Goal: Task Accomplishment & Management: Use online tool/utility

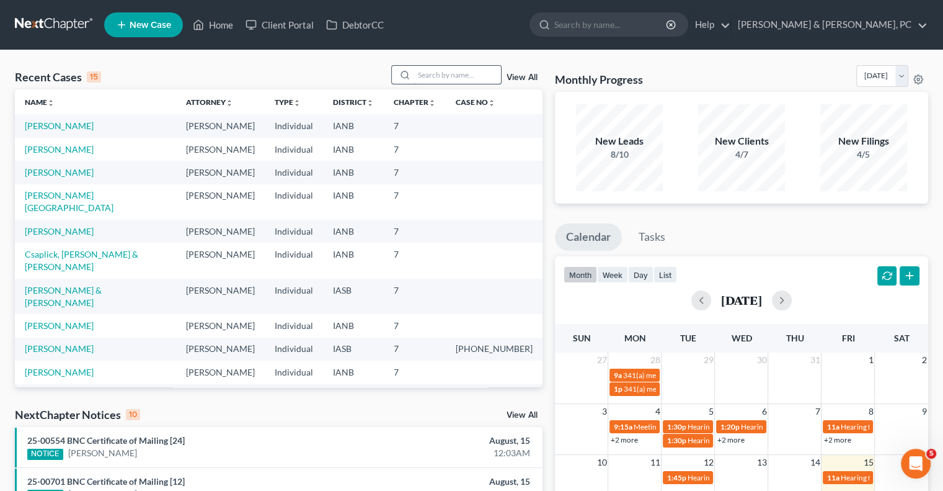
click at [434, 69] on input "search" at bounding box center [457, 75] width 87 height 18
type input "[GEOGRAPHIC_DATA]"
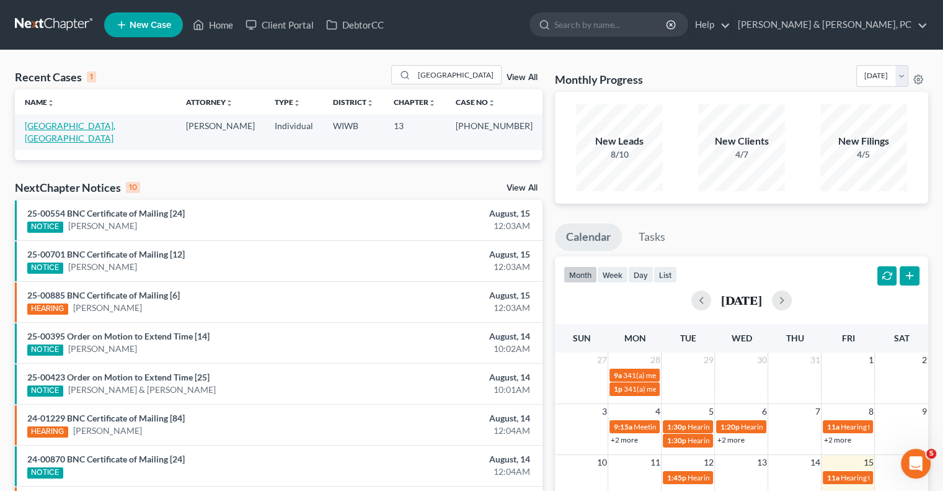
click at [57, 130] on link "[GEOGRAPHIC_DATA], [GEOGRAPHIC_DATA]" at bounding box center [70, 131] width 91 height 23
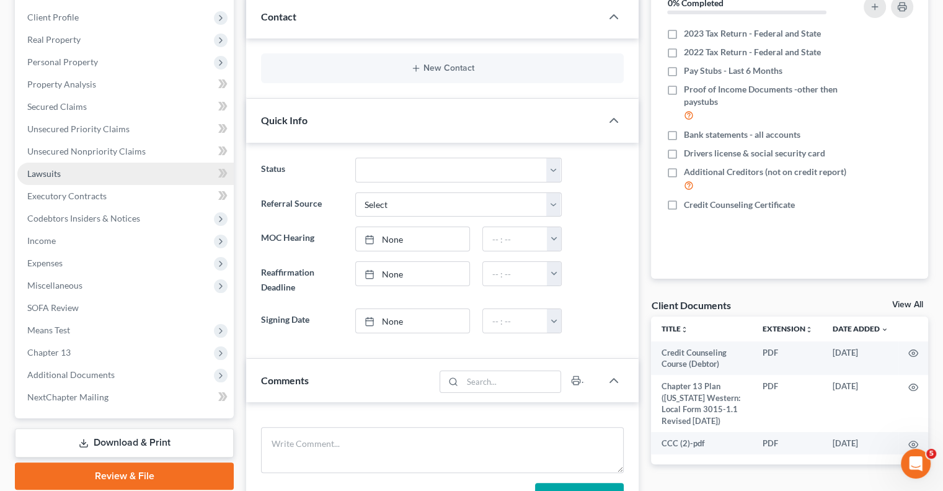
scroll to position [186, 0]
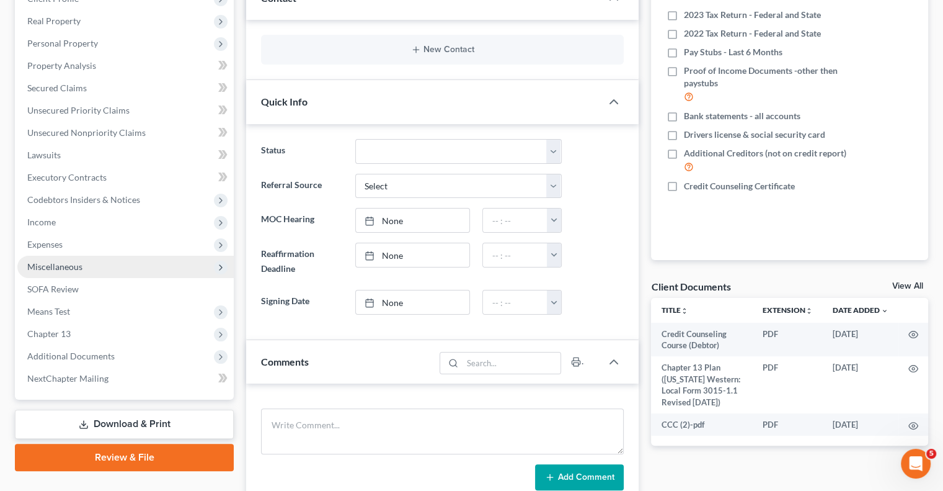
click at [47, 265] on span "Miscellaneous" at bounding box center [54, 266] width 55 height 11
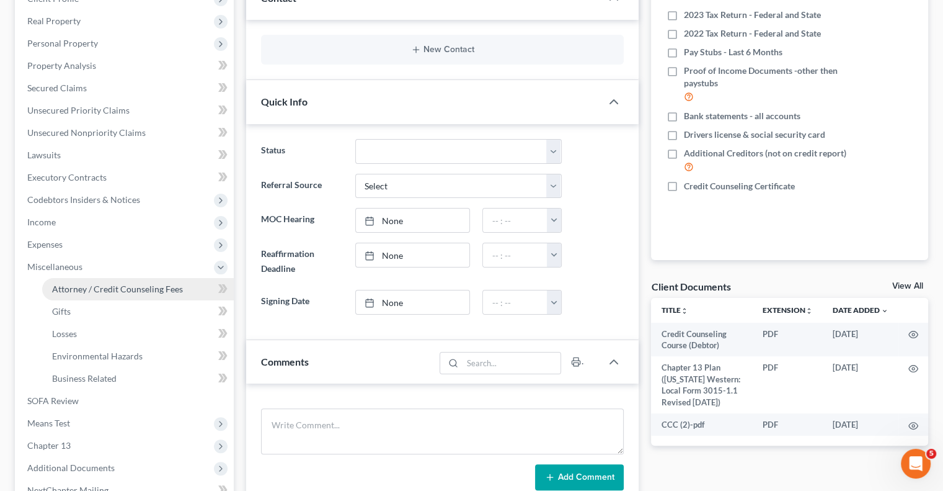
click at [77, 283] on span "Attorney / Credit Counseling Fees" at bounding box center [117, 288] width 131 height 11
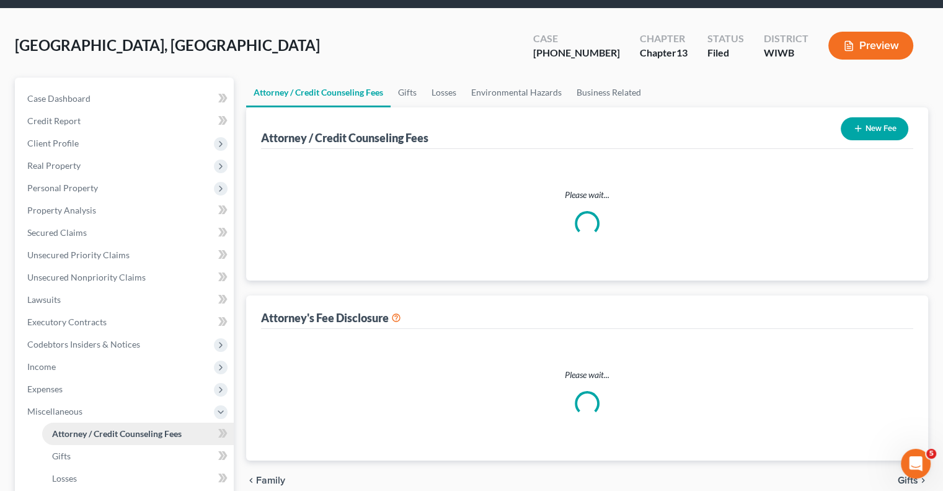
select select "0"
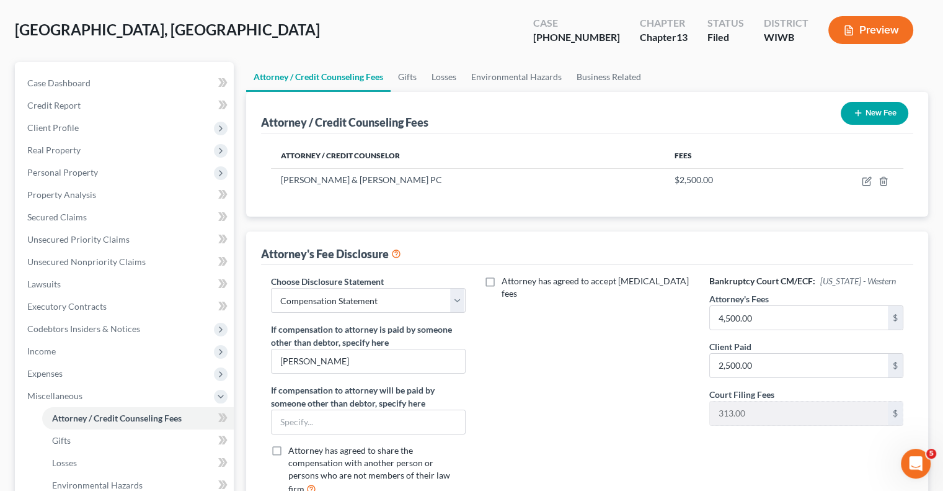
scroll to position [186, 0]
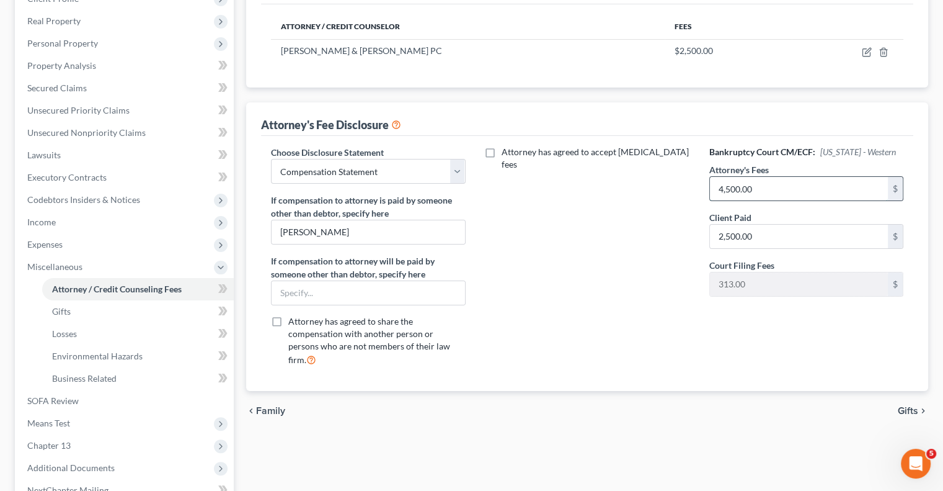
click at [764, 183] on input "4,500.00" at bounding box center [799, 189] width 178 height 24
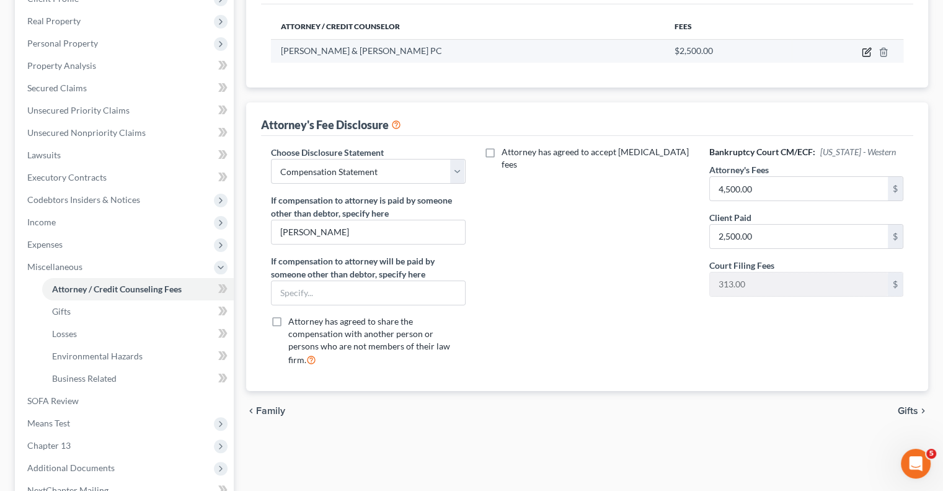
click at [871, 54] on icon "button" at bounding box center [867, 52] width 10 height 10
select select "16"
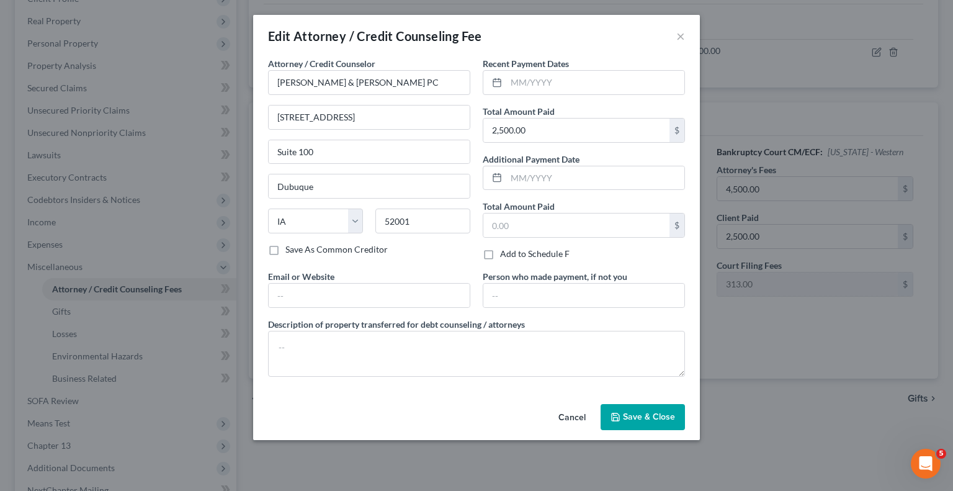
click at [583, 411] on button "Cancel" at bounding box center [571, 417] width 47 height 25
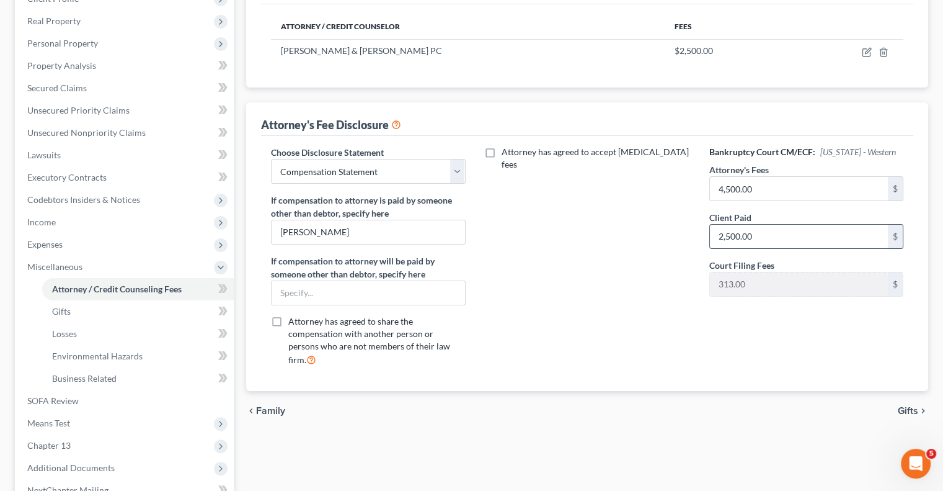
click at [779, 236] on input "2,500.00" at bounding box center [799, 237] width 178 height 24
click at [367, 351] on label "Attorney has agreed to share the compensation with another person or persons wh…" at bounding box center [376, 340] width 177 height 51
click at [301, 323] on input "Attorney has agreed to share the compensation with another person or persons wh…" at bounding box center [297, 319] width 8 height 8
checkbox input "true"
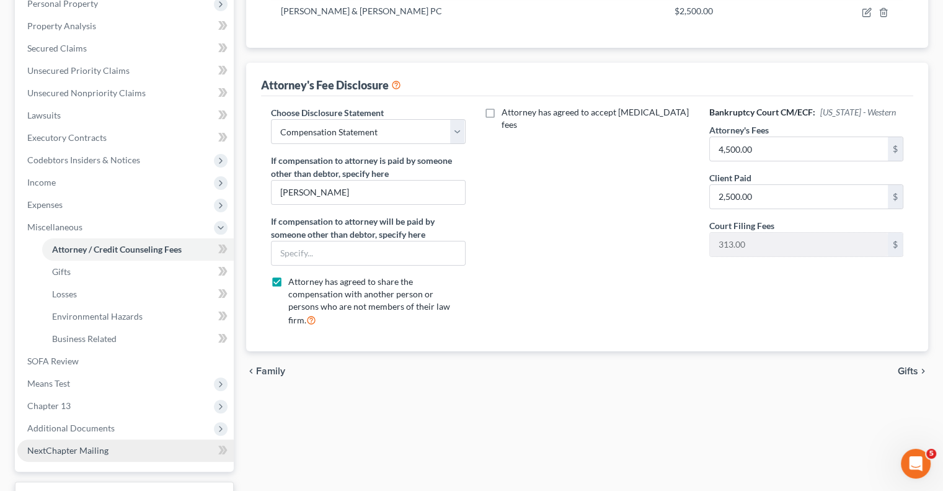
scroll to position [248, 0]
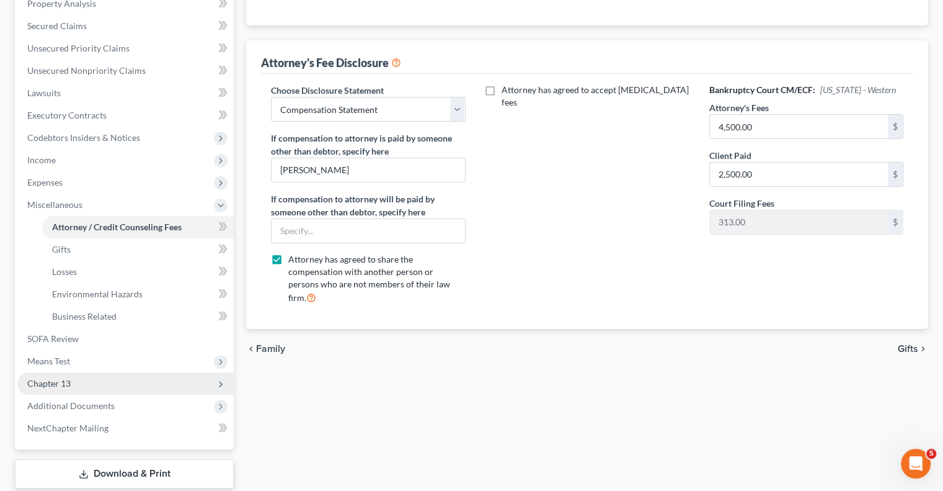
click at [60, 385] on span "Chapter 13" at bounding box center [48, 383] width 43 height 11
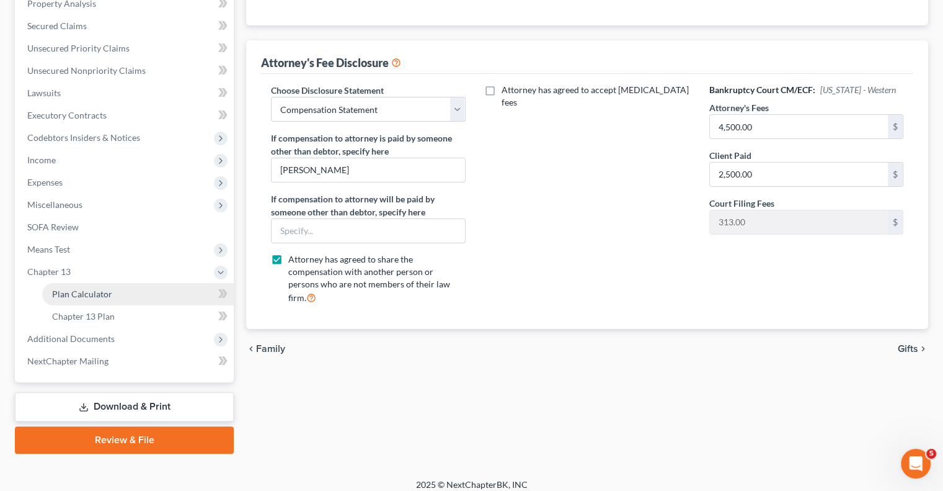
click at [87, 289] on span "Plan Calculator" at bounding box center [82, 293] width 60 height 11
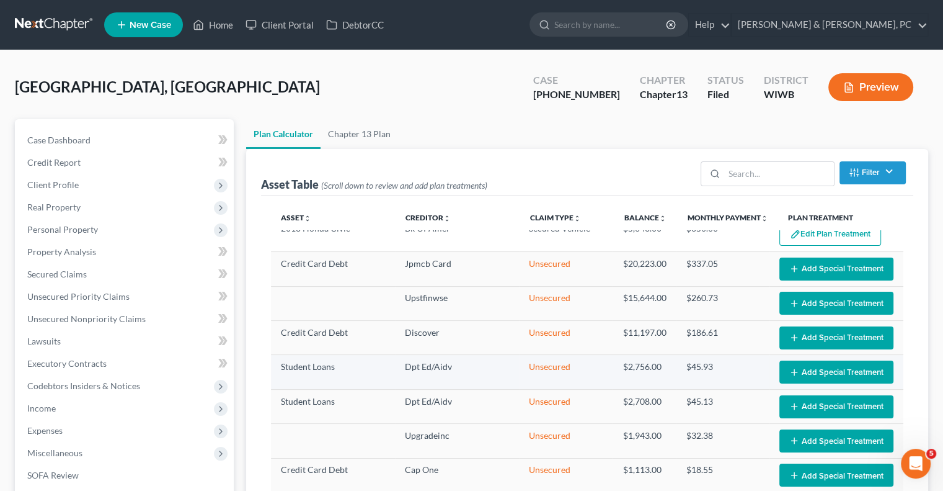
scroll to position [20, 0]
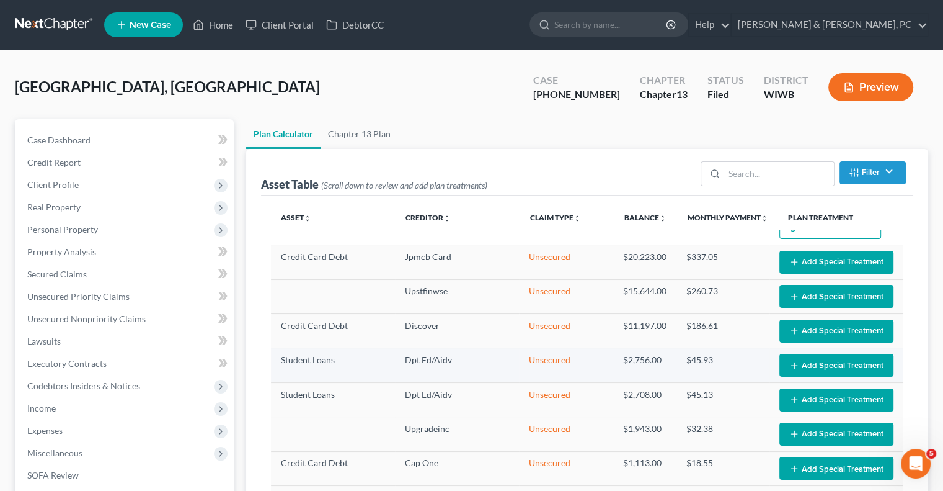
select select "59"
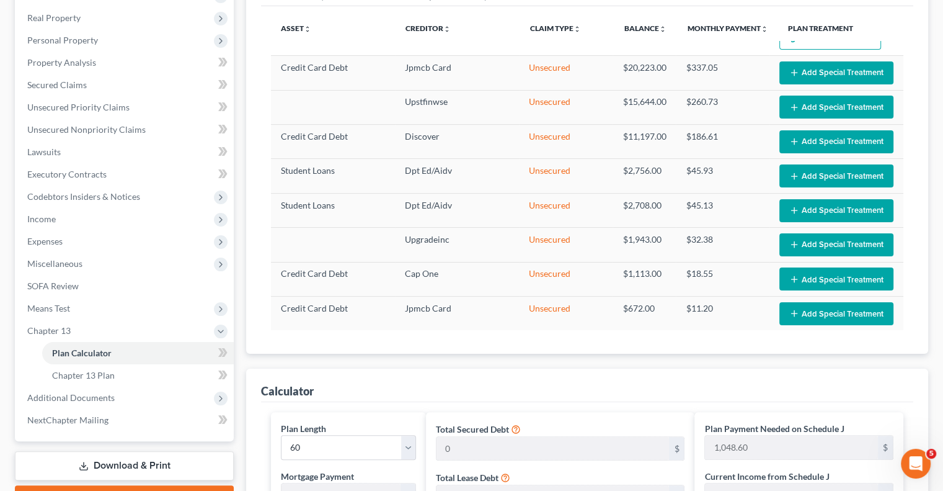
scroll to position [186, 0]
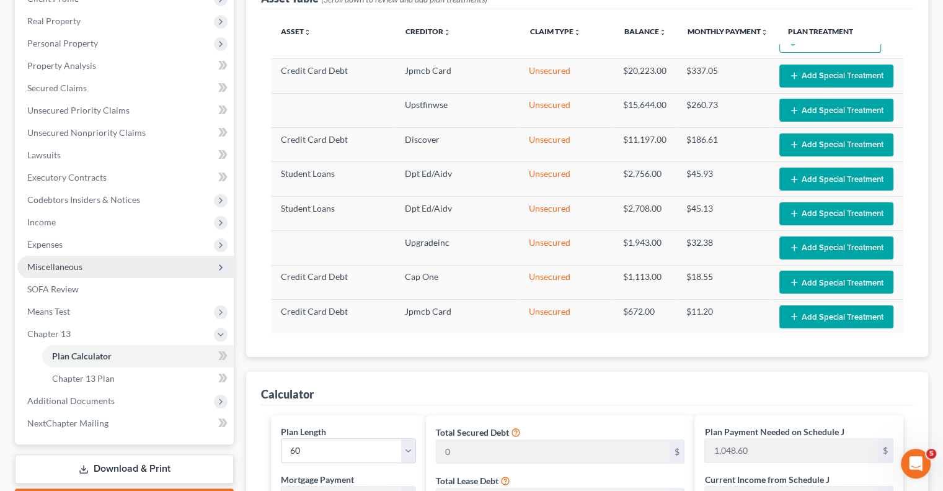
click at [52, 266] on span "Miscellaneous" at bounding box center [54, 266] width 55 height 11
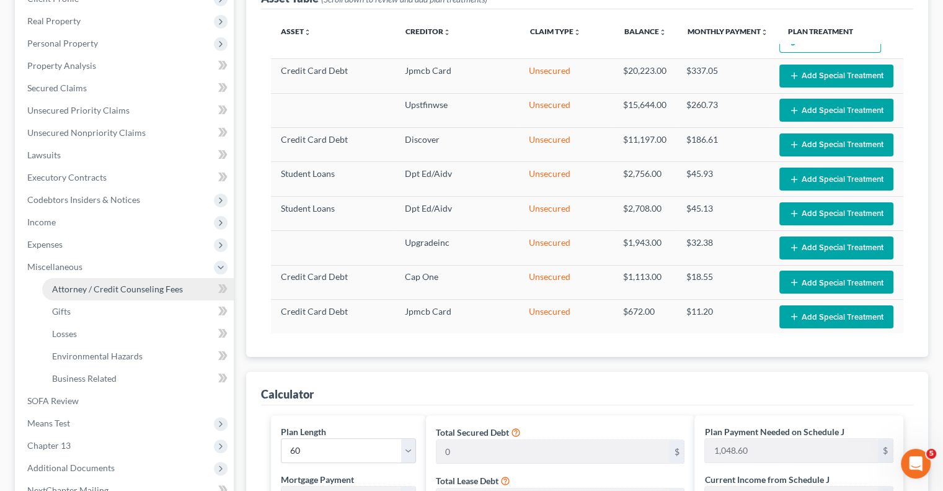
click at [97, 285] on span "Attorney / Credit Counseling Fees" at bounding box center [117, 288] width 131 height 11
select select "0"
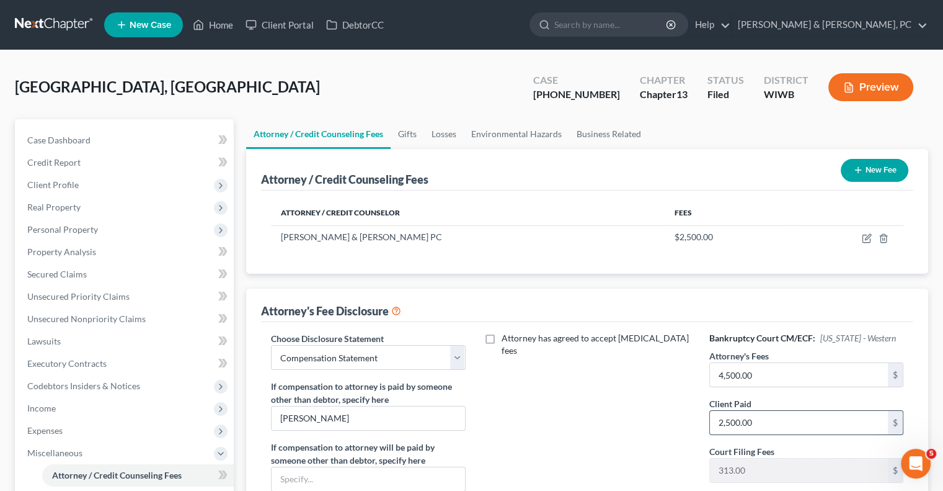
click at [773, 424] on input "2,500.00" at bounding box center [799, 423] width 178 height 24
type input "2,134.60"
click at [612, 420] on div "Attorney has agreed to accept [MEDICAL_DATA] fees" at bounding box center [587, 447] width 219 height 230
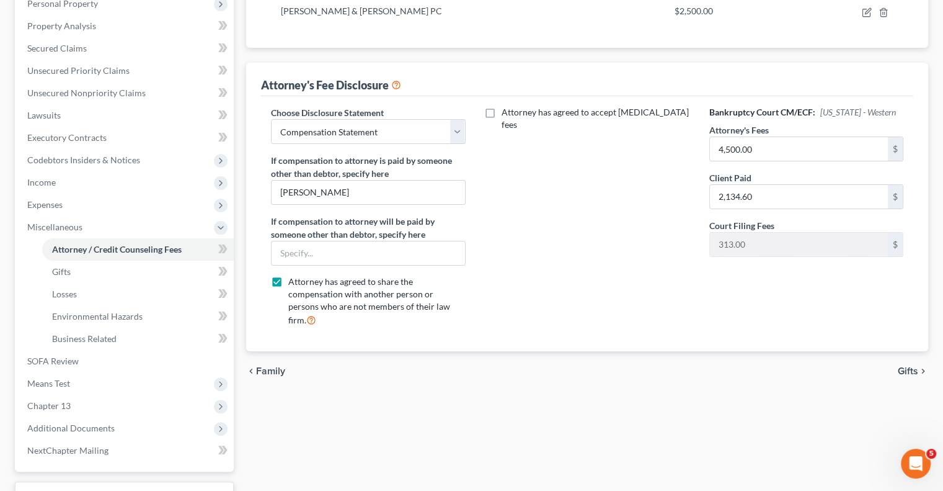
scroll to position [248, 0]
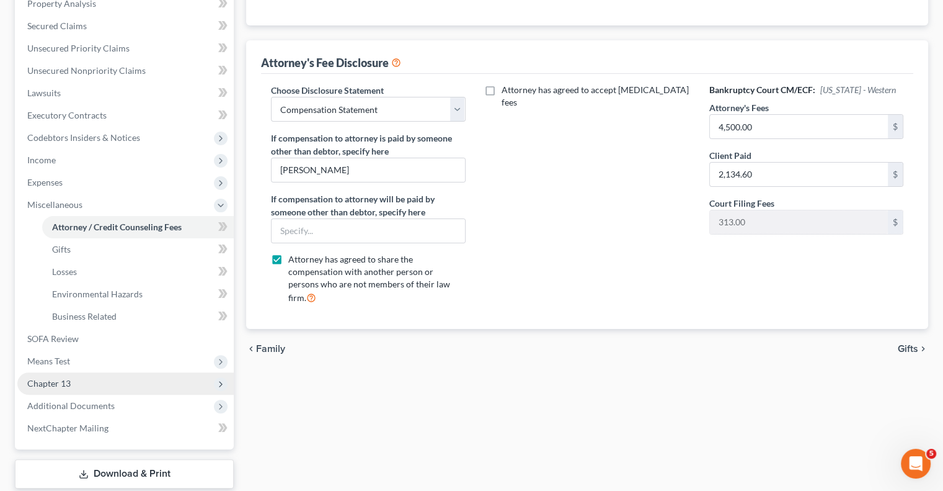
click at [47, 383] on span "Chapter 13" at bounding box center [48, 383] width 43 height 11
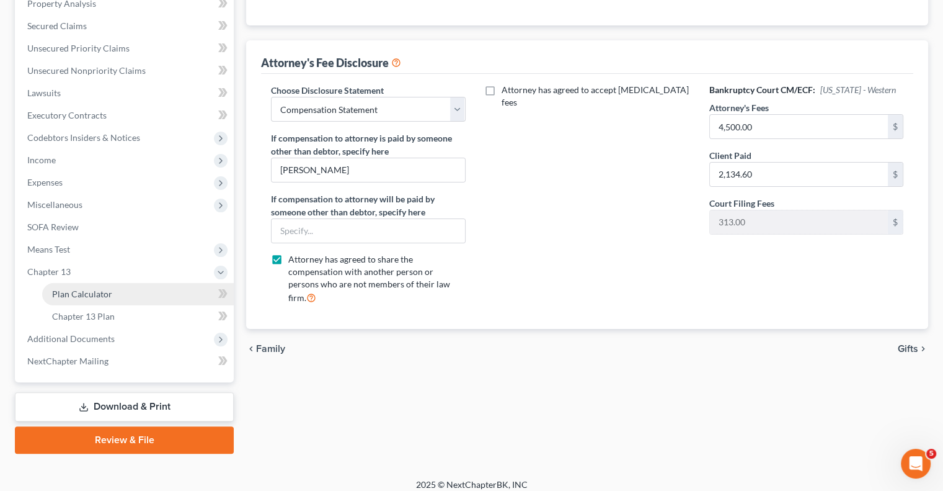
click at [84, 292] on span "Plan Calculator" at bounding box center [82, 293] width 60 height 11
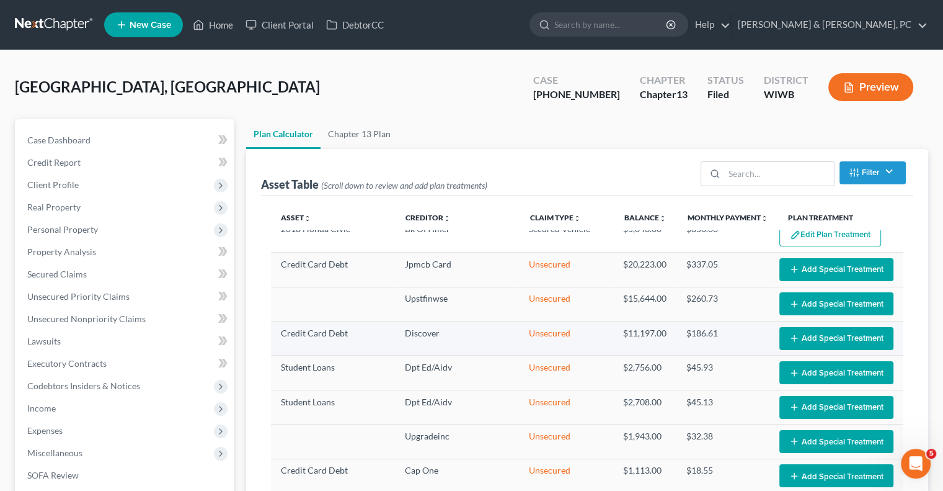
scroll to position [20, 0]
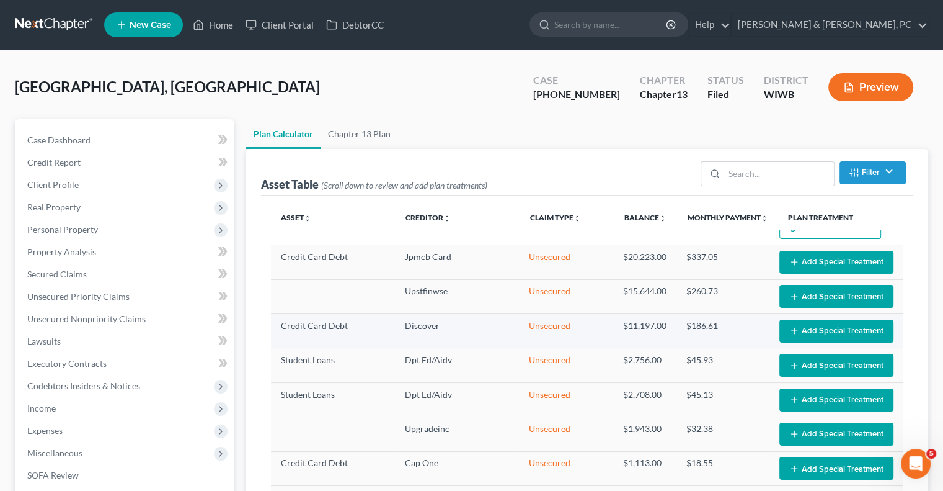
select select "59"
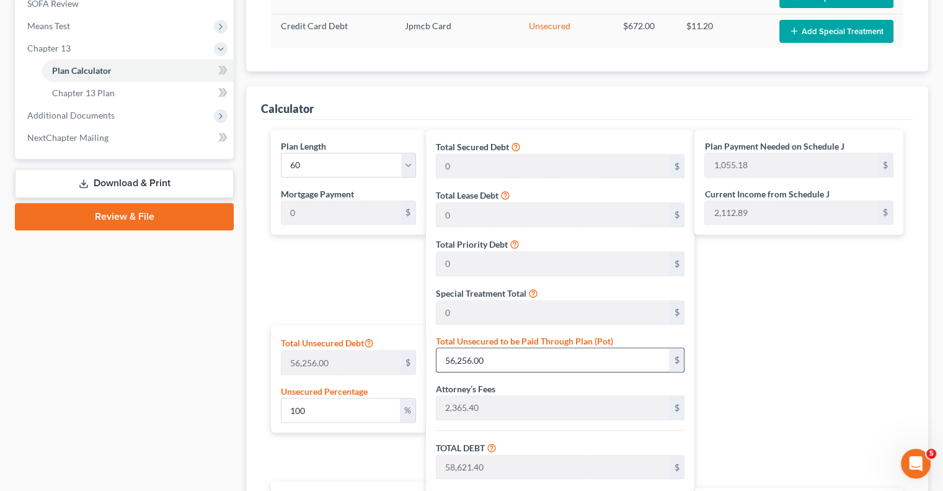
scroll to position [496, 0]
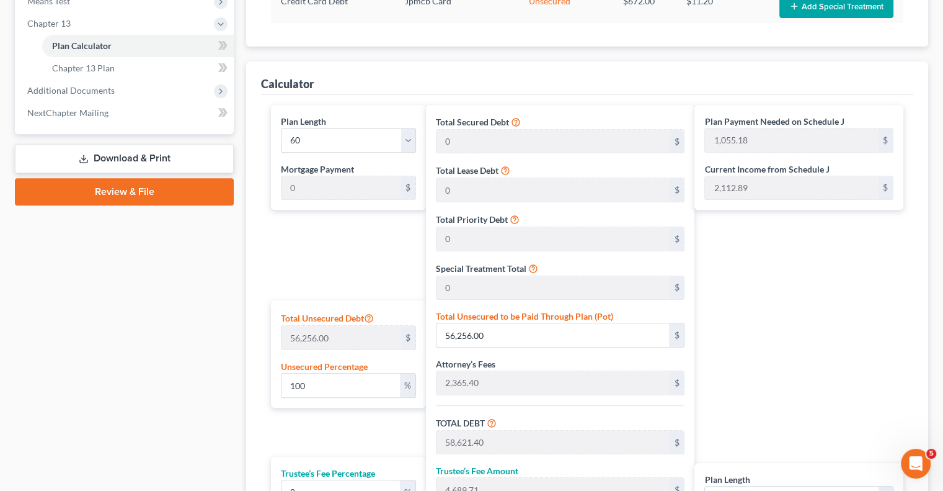
click at [871, 352] on div "Plan Payment Needed on Schedule J 1,055.18 $ Current Income from Schedule J 2,1…" at bounding box center [802, 357] width 215 height 504
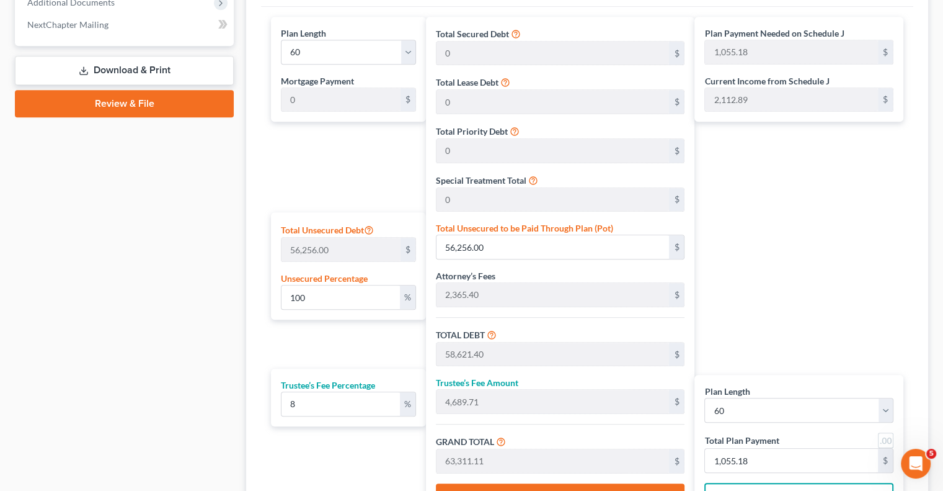
scroll to position [714, 0]
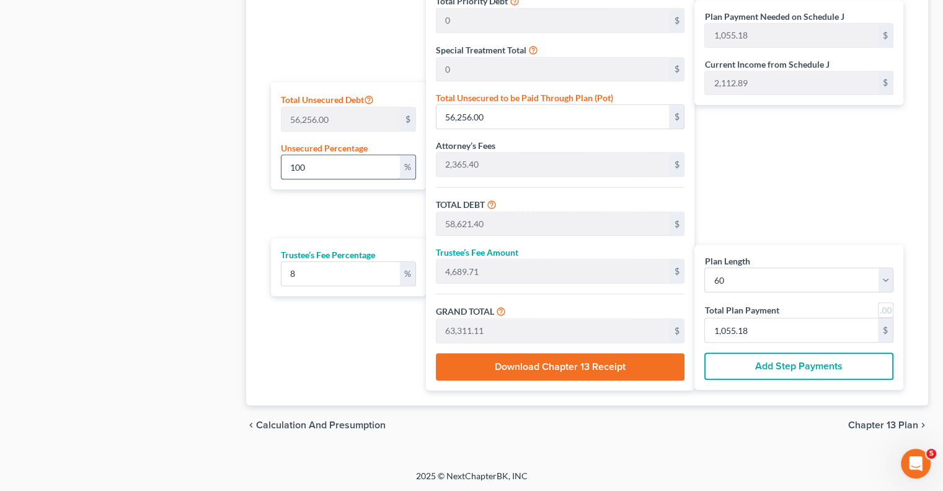
click at [313, 171] on input "100" at bounding box center [341, 167] width 118 height 24
click at [377, 226] on div "Plan Length 1 2 3 4 5 6 7 8 9 10 11 12 13 14 15 16 17 18 19 20 21 22 23 24 25 2…" at bounding box center [345, 139] width 161 height 504
click at [331, 159] on input "100" at bounding box center [341, 167] width 118 height 24
click at [871, 421] on span "Chapter 13 Plan" at bounding box center [883, 425] width 70 height 10
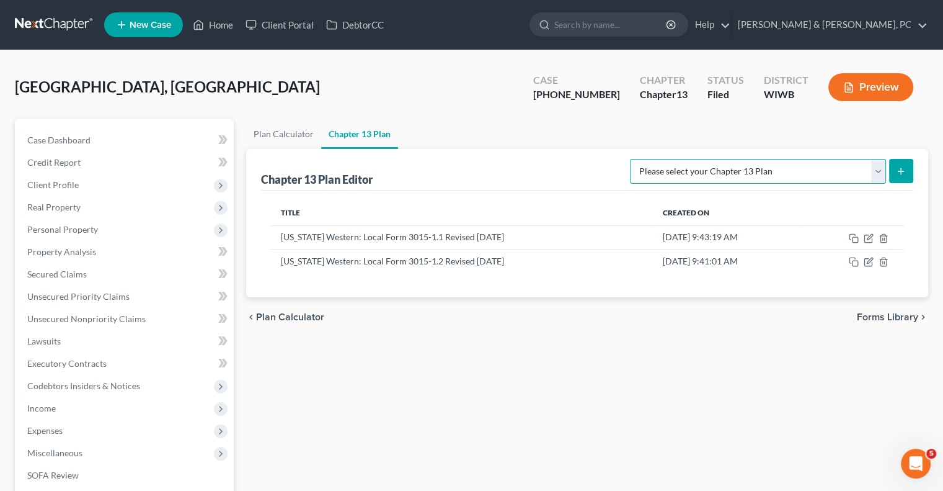
click at [703, 171] on select "Please select your Chapter 13 Plan National Form Plan - Official Form 113 [US_S…" at bounding box center [758, 171] width 256 height 25
select select "3"
click at [630, 159] on select "Please select your Chapter 13 Plan National Form Plan - Official Form 113 [US_S…" at bounding box center [758, 171] width 256 height 25
click at [902, 171] on line "submit" at bounding box center [902, 171] width 6 height 0
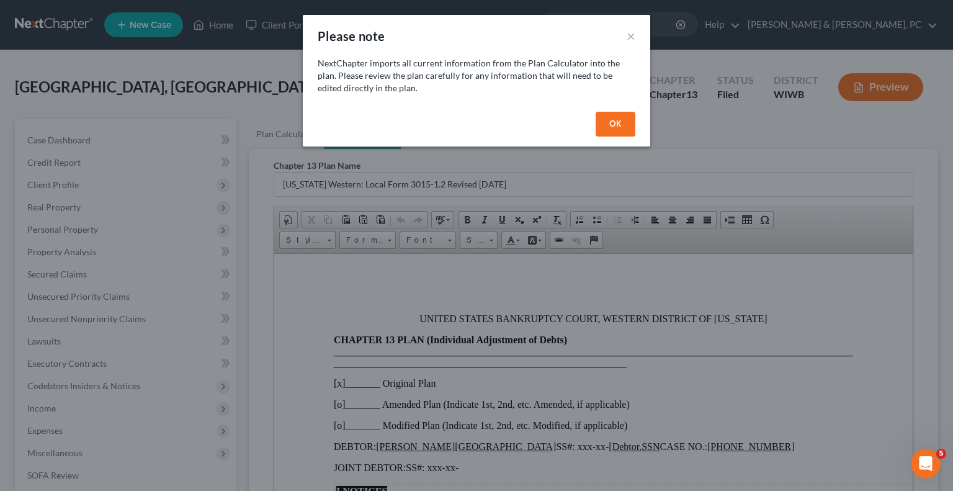
click at [621, 123] on button "OK" at bounding box center [615, 124] width 40 height 25
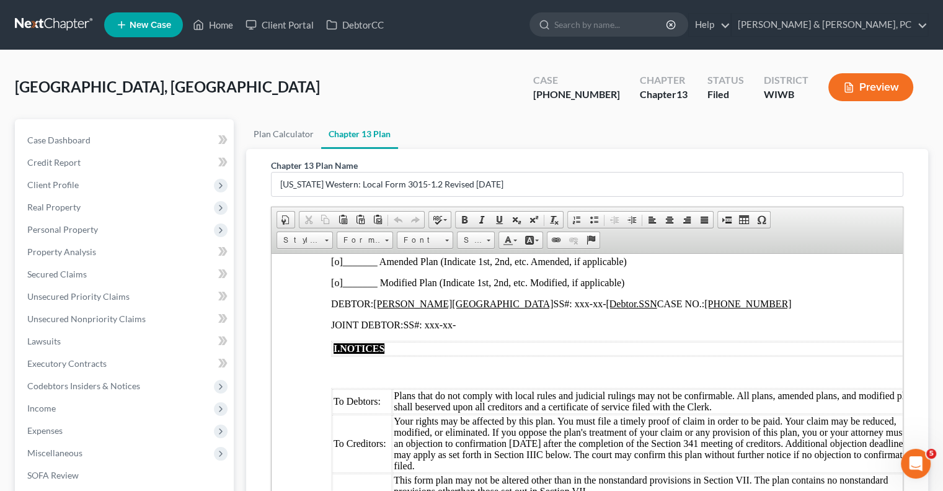
scroll to position [62, 0]
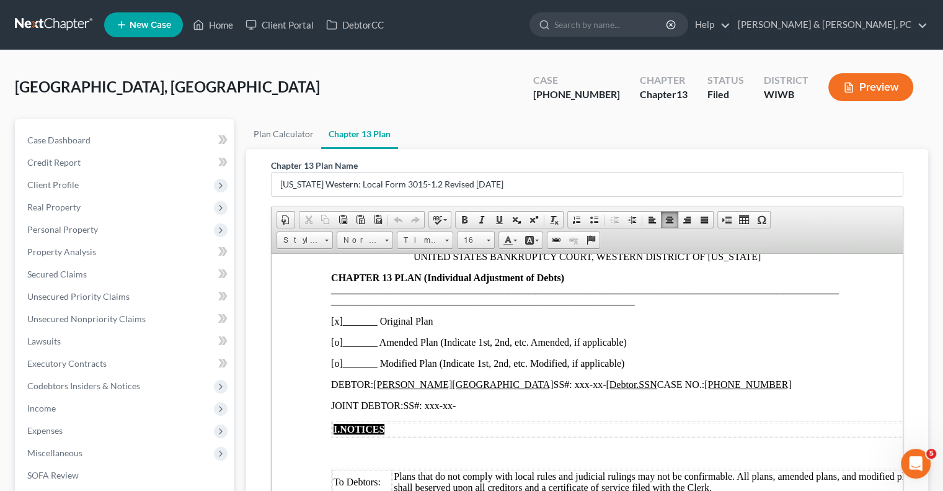
click at [338, 323] on p "[x]_______ Original Plan" at bounding box center [587, 320] width 512 height 11
click at [337, 323] on p "[x]_______ Original Plan" at bounding box center [587, 320] width 512 height 11
click at [339, 323] on p "[x]_______ Original Plan" at bounding box center [587, 320] width 512 height 11
click at [337, 344] on p "[o]_______ Amended Plan (Indicate 1st, 2nd, etc. Amended, if applicable)" at bounding box center [587, 341] width 512 height 11
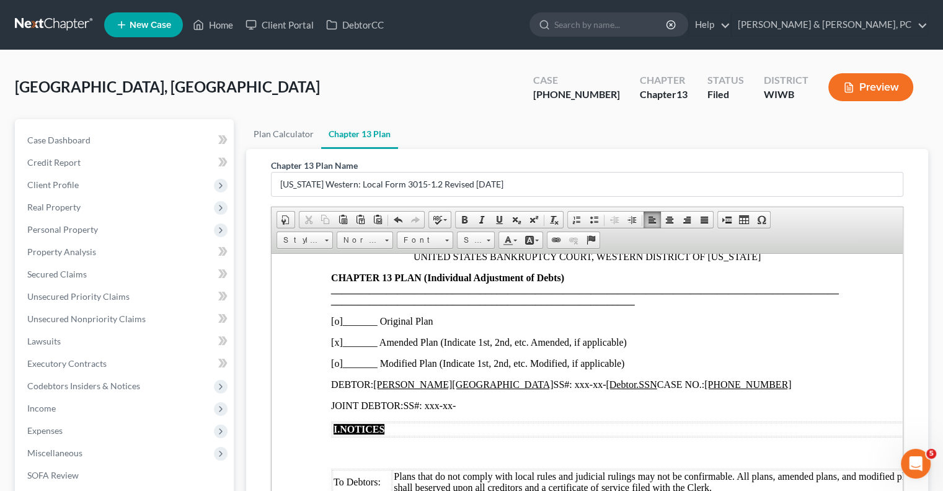
click at [365, 339] on p "[x ]_______ Amended Plan (Indicate 1st, 2nd, etc. Amended, if applicable)" at bounding box center [587, 341] width 512 height 11
drag, startPoint x: 363, startPoint y: 341, endPoint x: 379, endPoint y: 342, distance: 15.5
click at [379, 342] on p "[x ]_____1st__ Amended Plan (Indicate 1st, 2nd, etc. Amended, if applicable)" at bounding box center [587, 341] width 512 height 11
click at [486, 218] on link "Italic" at bounding box center [481, 219] width 17 height 16
drag, startPoint x: 377, startPoint y: 342, endPoint x: 341, endPoint y: 342, distance: 36.0
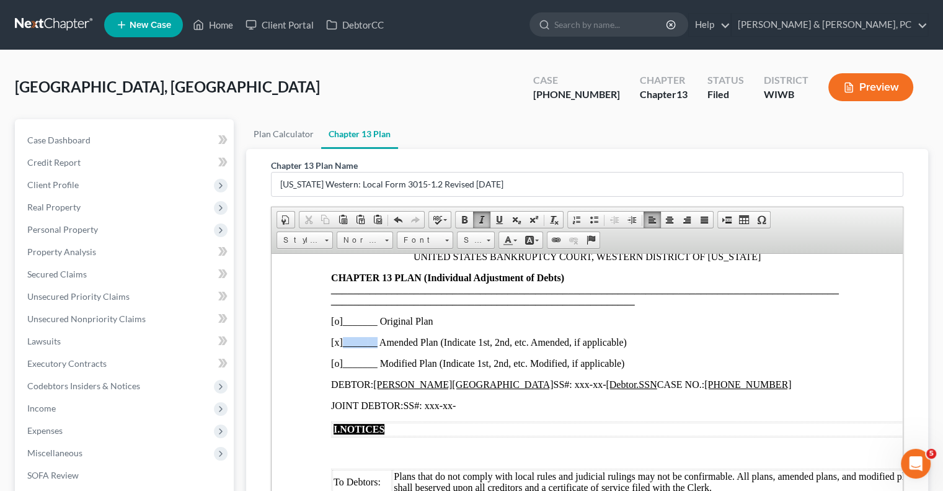
click at [341, 342] on p "[x ]_____ ​ __ Amended Plan (Indicate 1st, 2nd, etc. Amended, if applicable)" at bounding box center [587, 341] width 512 height 11
drag, startPoint x: 355, startPoint y: 344, endPoint x: 342, endPoint y: 340, distance: 13.0
click at [342, 340] on p "[x ]1st Amended Plan (Indicate 1st, 2nd, etc. Amended, if applicable)" at bounding box center [587, 341] width 512 height 11
click at [499, 219] on span at bounding box center [499, 220] width 10 height 10
drag, startPoint x: 708, startPoint y: 376, endPoint x: 714, endPoint y: 375, distance: 6.9
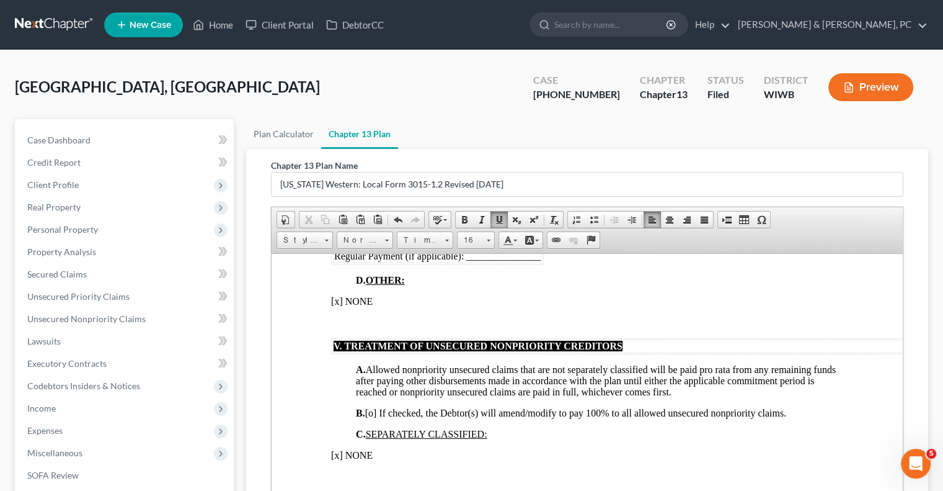
scroll to position [2047, 0]
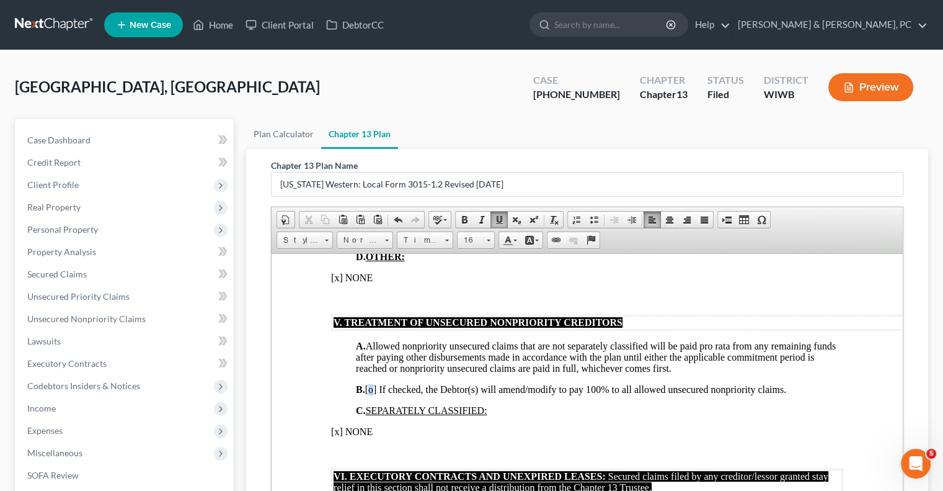
click at [384, 394] on span "B. [o] If checked, the Debtor(s) will amend/modify to pay 100% to all allowed u…" at bounding box center [571, 388] width 430 height 11
click at [341, 437] on p "[x] NONE" at bounding box center [587, 430] width 512 height 11
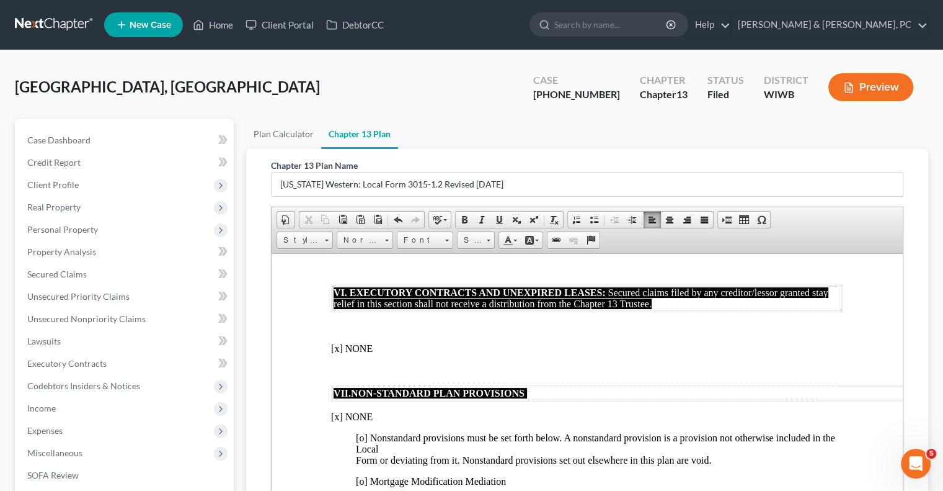
scroll to position [2233, 0]
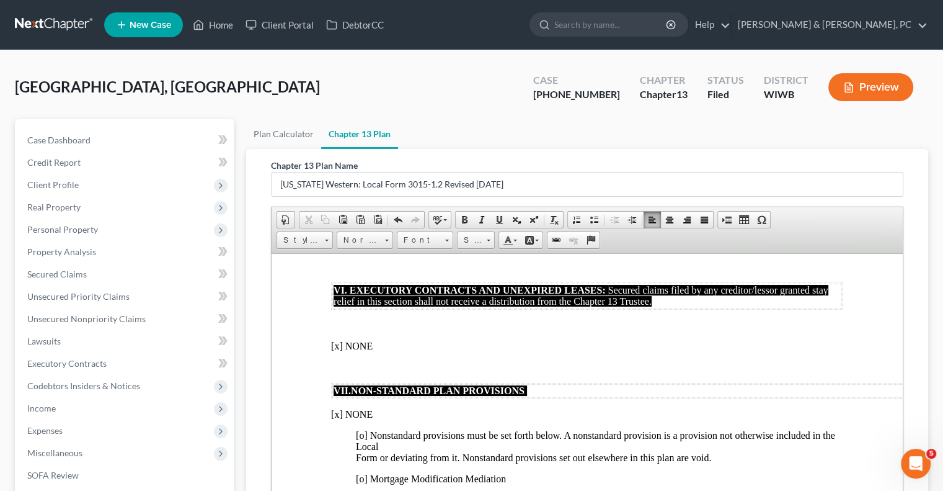
click at [791, 351] on p "[x] NONE" at bounding box center [587, 345] width 512 height 11
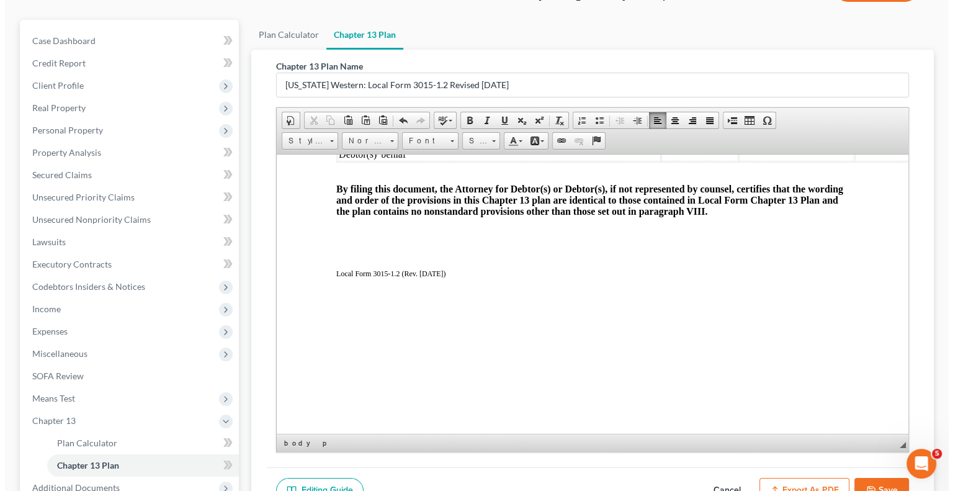
scroll to position [248, 0]
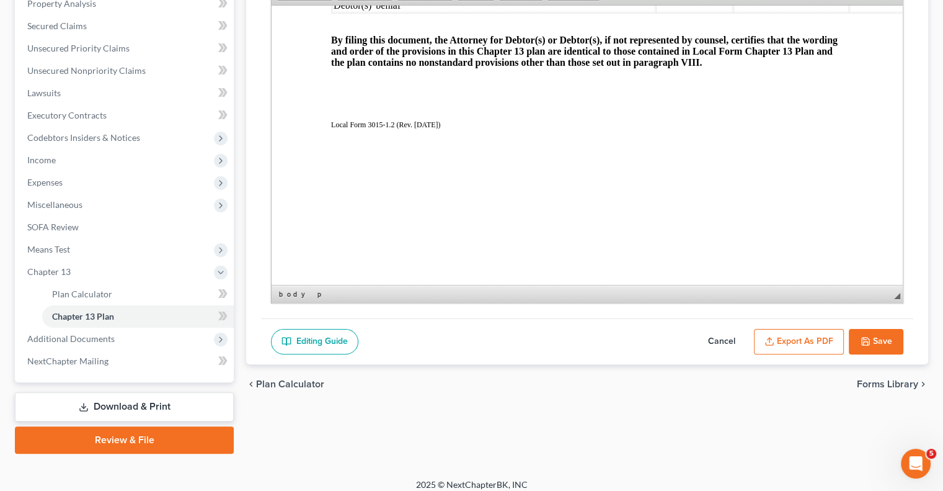
click at [785, 337] on button "Export as PDF" at bounding box center [799, 342] width 90 height 26
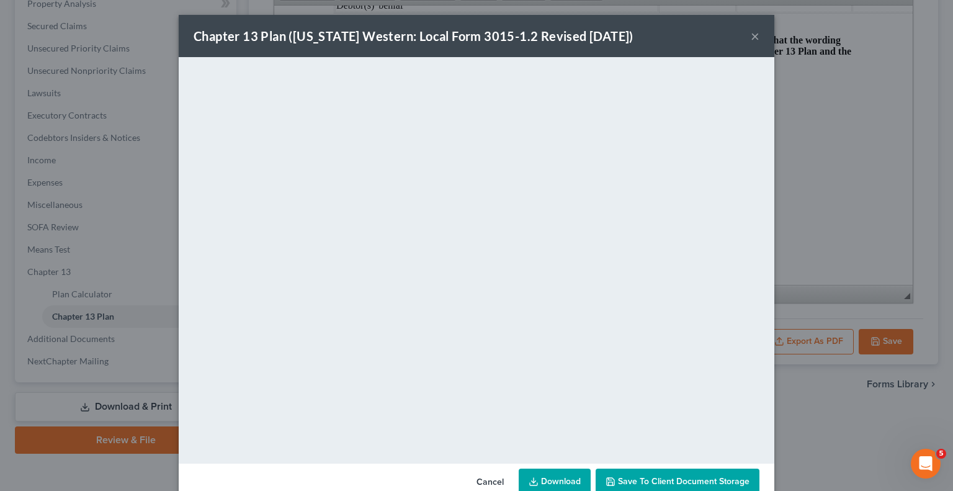
click at [538, 478] on link "Download" at bounding box center [554, 481] width 72 height 26
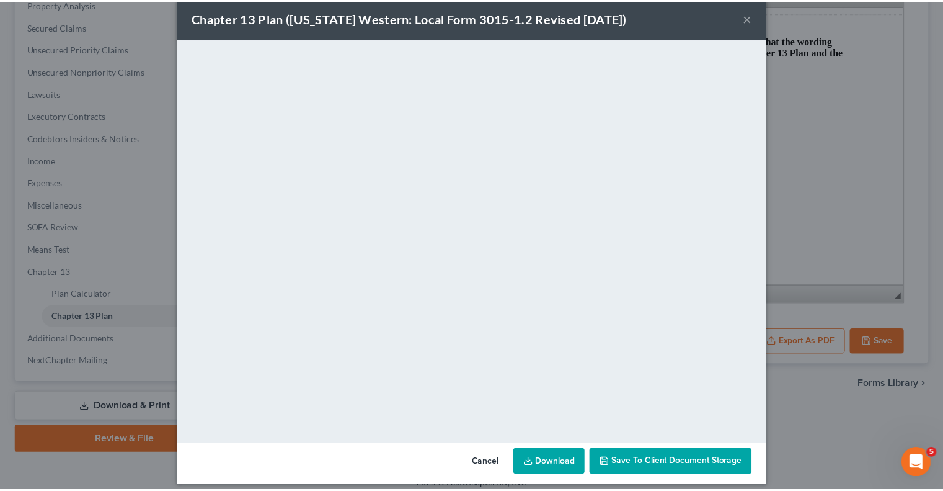
scroll to position [28, 0]
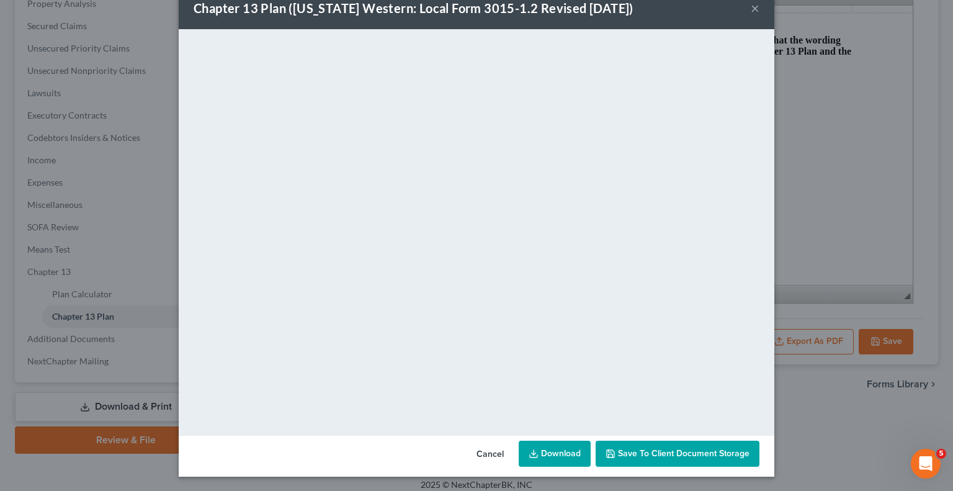
click at [625, 449] on span "Save to Client Document Storage" at bounding box center [683, 453] width 131 height 11
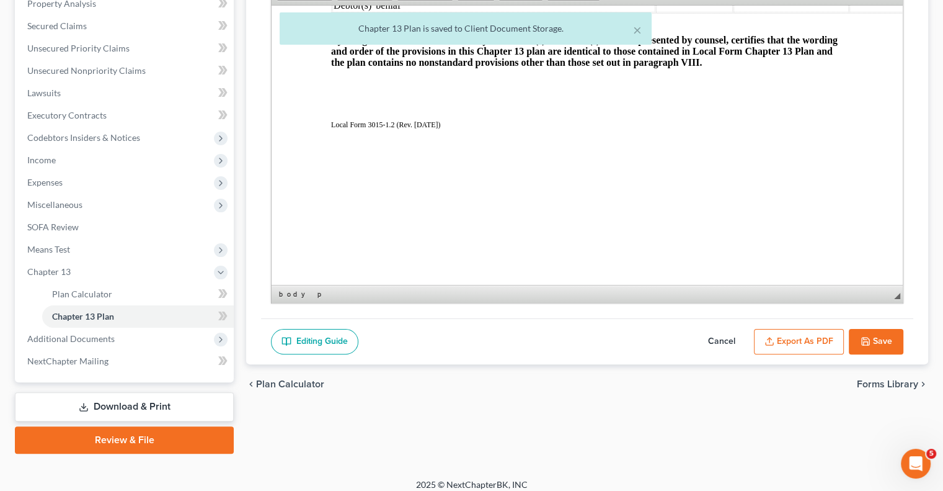
click at [878, 337] on button "Save" at bounding box center [876, 342] width 55 height 26
select select "3"
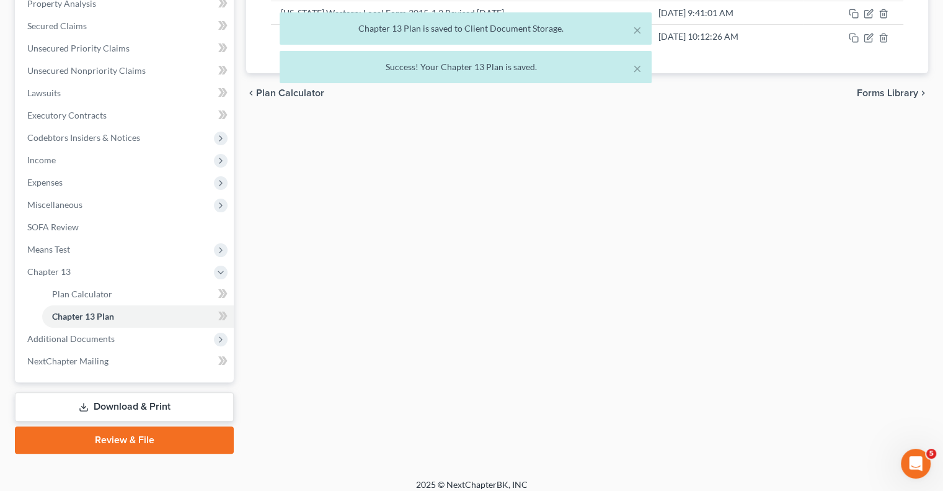
scroll to position [0, 0]
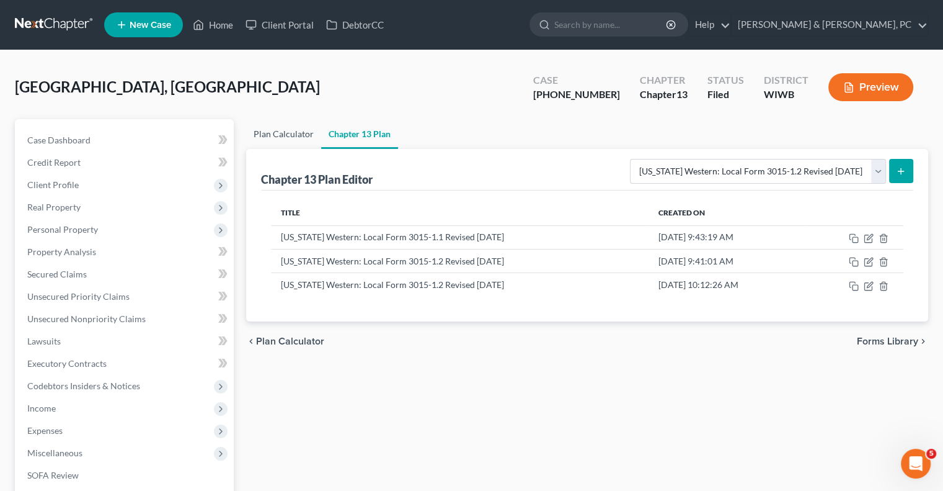
click at [290, 129] on link "Plan Calculator" at bounding box center [283, 134] width 75 height 30
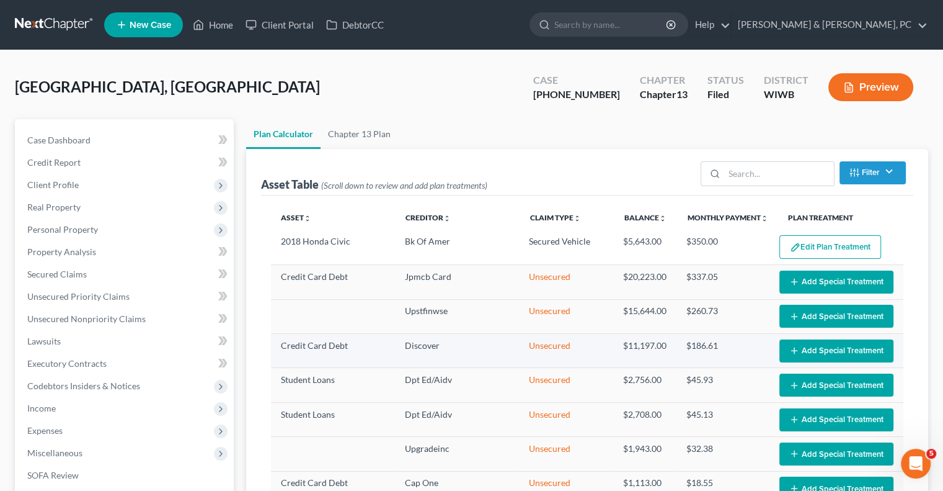
select select "59"
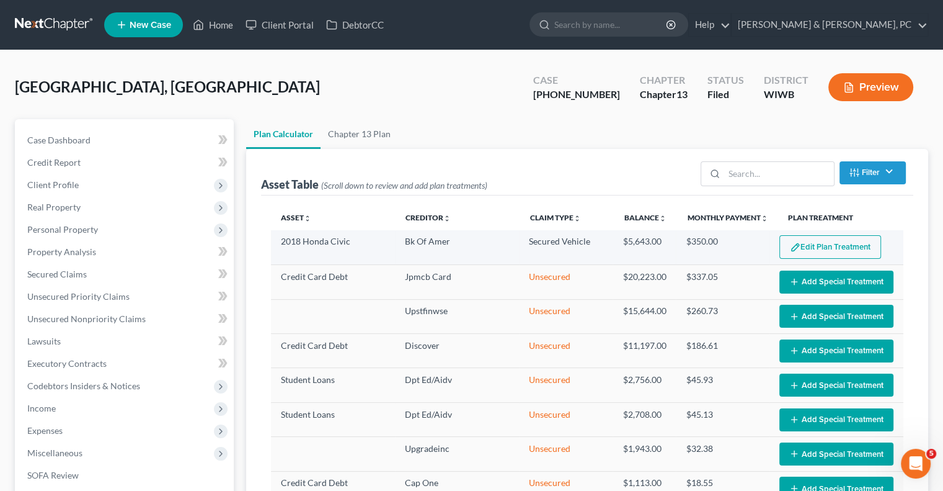
click at [838, 250] on button "Edit Plan Treatment" at bounding box center [831, 247] width 102 height 24
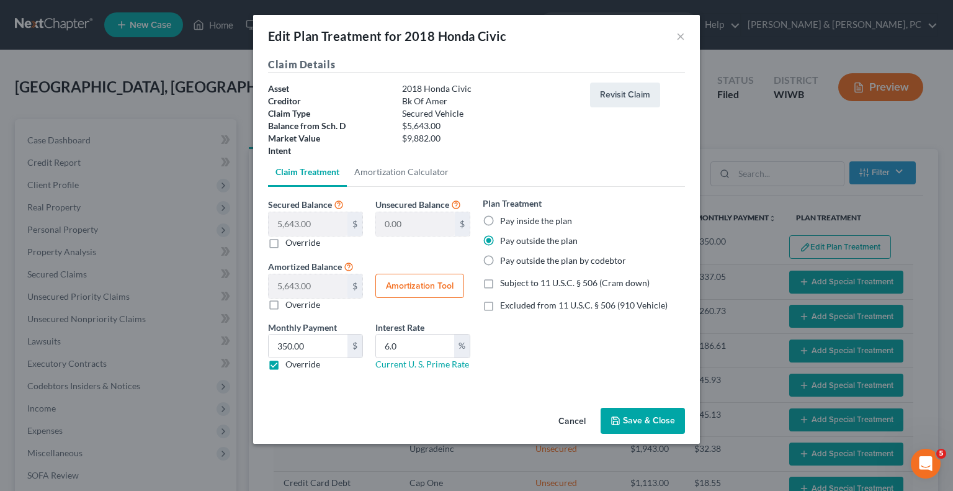
click at [675, 38] on div "Edit Plan Treatment for 2018 Honda Civic ×" at bounding box center [476, 36] width 447 height 42
click at [680, 38] on button "×" at bounding box center [680, 36] width 9 height 15
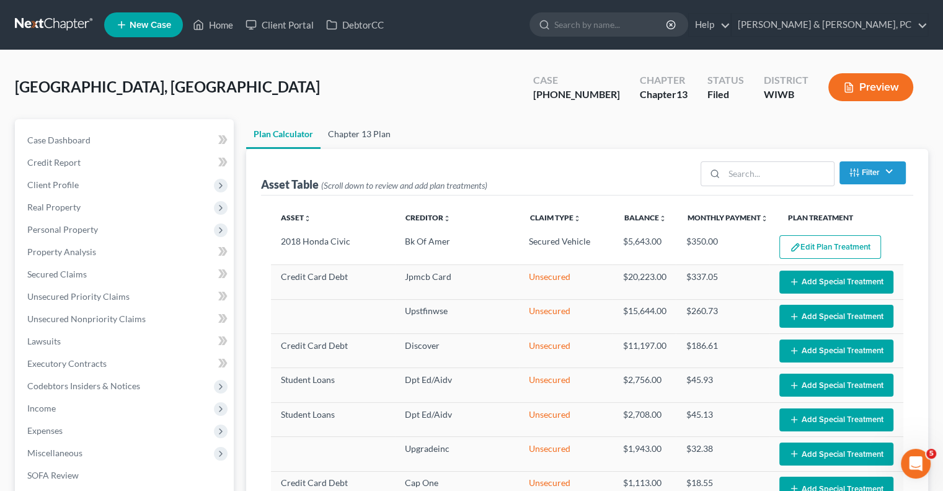
click at [377, 129] on link "Chapter 13 Plan" at bounding box center [360, 134] width 78 height 30
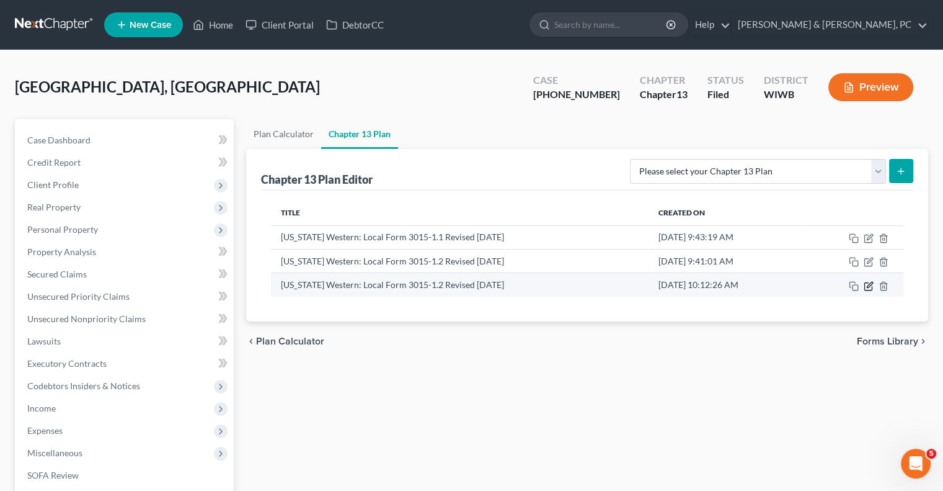
click at [866, 286] on icon "button" at bounding box center [869, 286] width 10 height 10
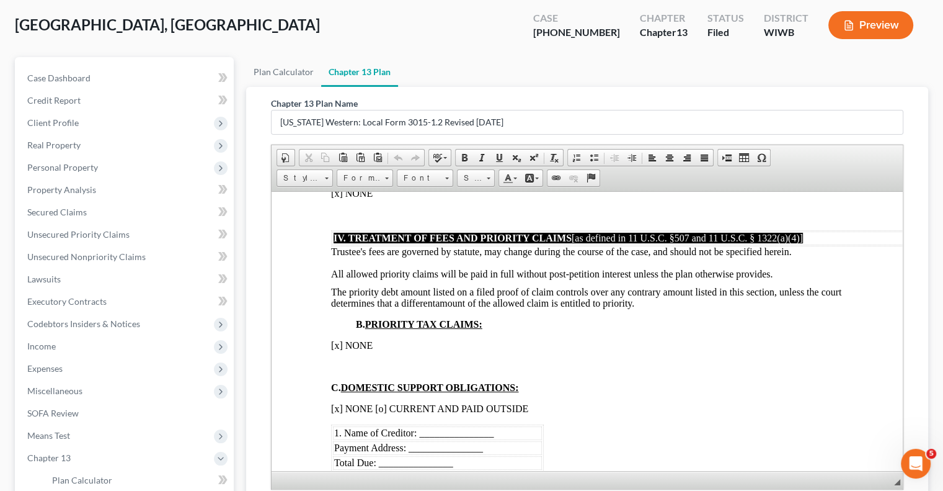
scroll to position [1923, 0]
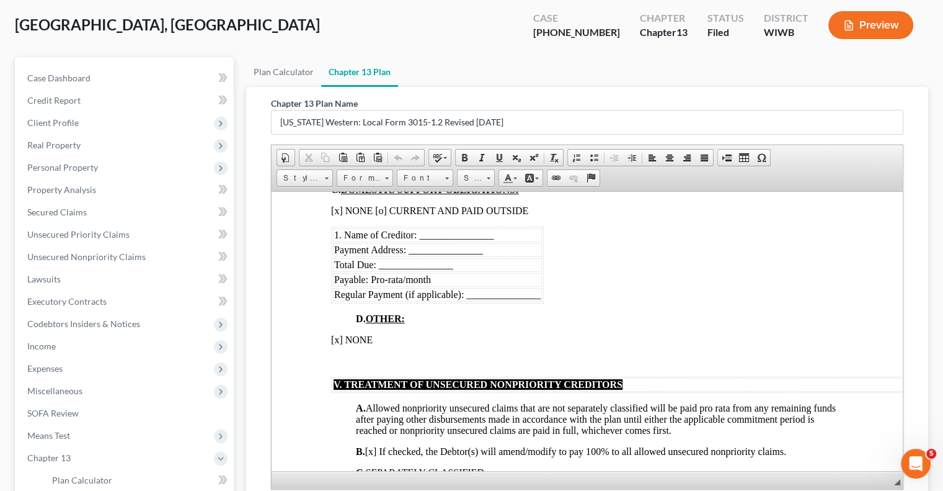
click at [298, 42] on div "[GEOGRAPHIC_DATA], Aslynd Upgraded Case [PHONE_NUMBER] Chapter Chapter 13 Statu…" at bounding box center [472, 30] width 914 height 54
